Goal: Transaction & Acquisition: Obtain resource

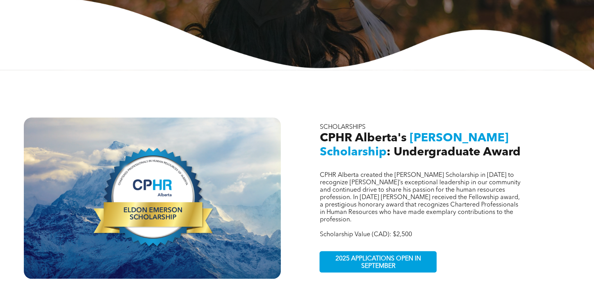
scroll to position [352, 0]
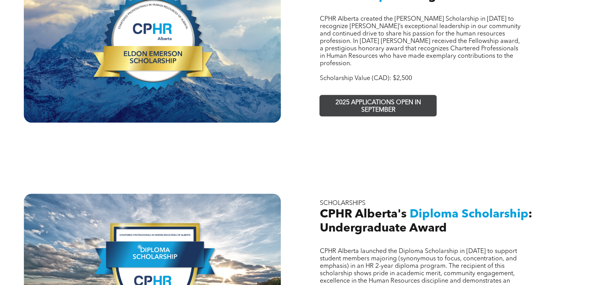
click at [356, 95] on span "2025 APPLICATIONS OPEN IN SEPTEMBER" at bounding box center [378, 106] width 114 height 23
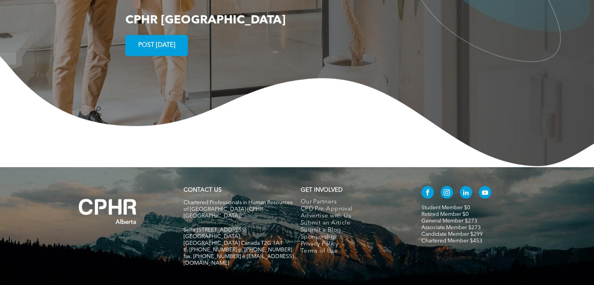
scroll to position [1533, 0]
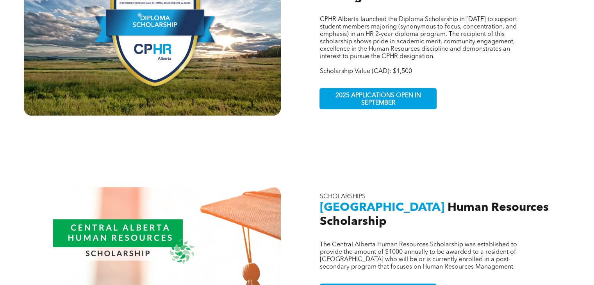
scroll to position [578, 0]
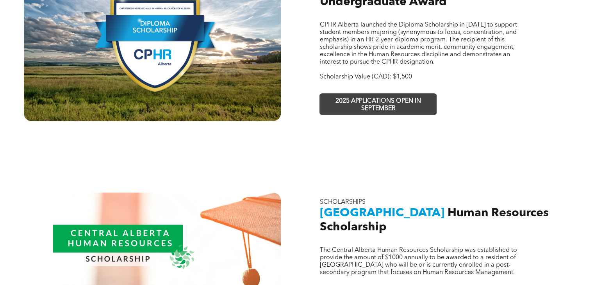
click at [370, 100] on span "2025 APPLICATIONS OPEN IN SEPTEMBER" at bounding box center [378, 105] width 114 height 23
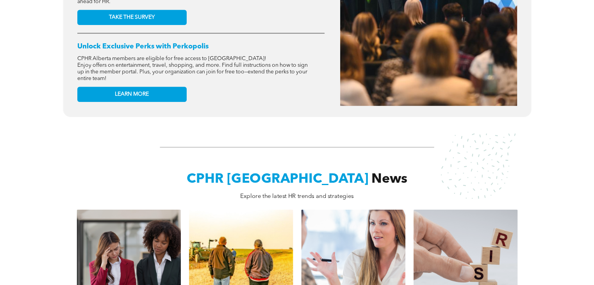
scroll to position [469, 0]
